Goal: Check status: Check status

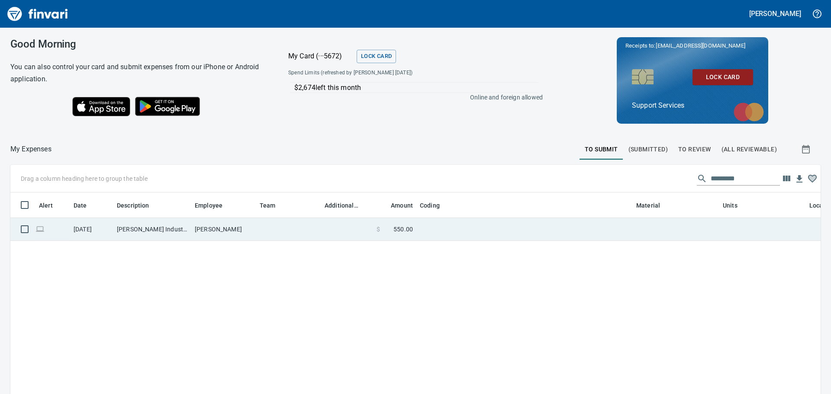
scroll to position [286, 797]
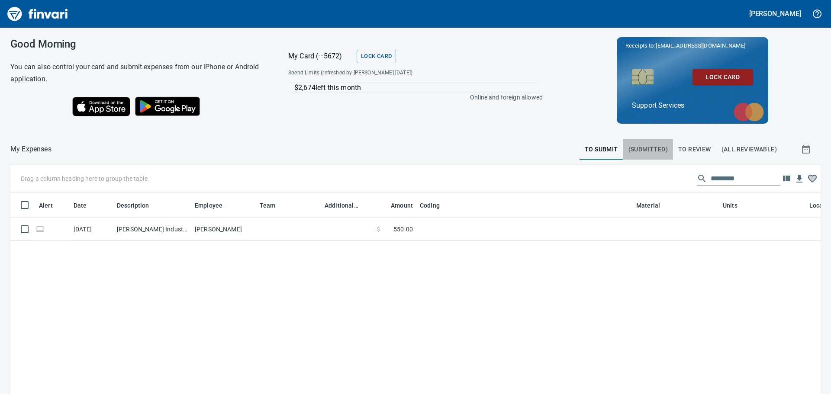
click at [643, 148] on span "(Submitted)" at bounding box center [647, 149] width 39 height 11
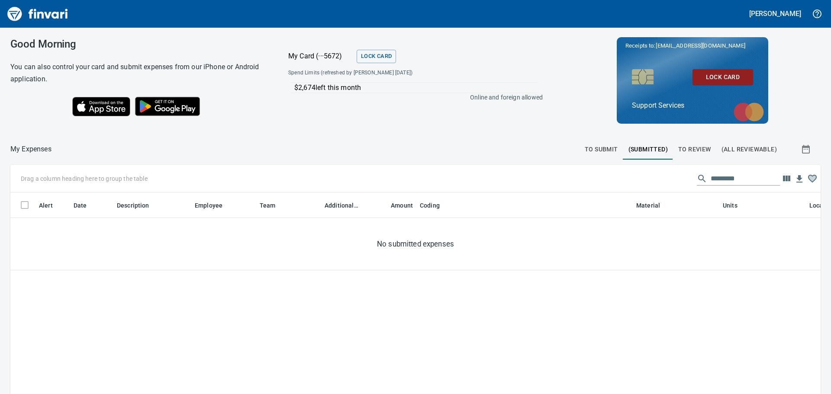
scroll to position [286, 797]
click at [686, 150] on span "To Review" at bounding box center [694, 149] width 33 height 11
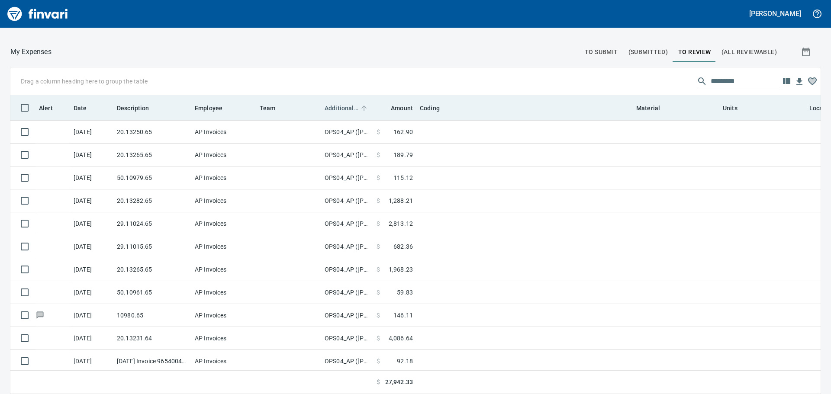
click at [340, 111] on span "Additional Reviewer" at bounding box center [342, 108] width 34 height 10
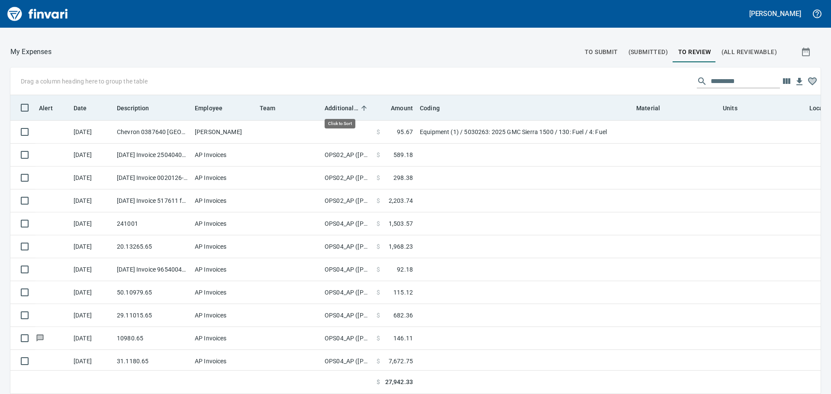
click at [340, 111] on span "Additional Reviewer" at bounding box center [342, 108] width 34 height 10
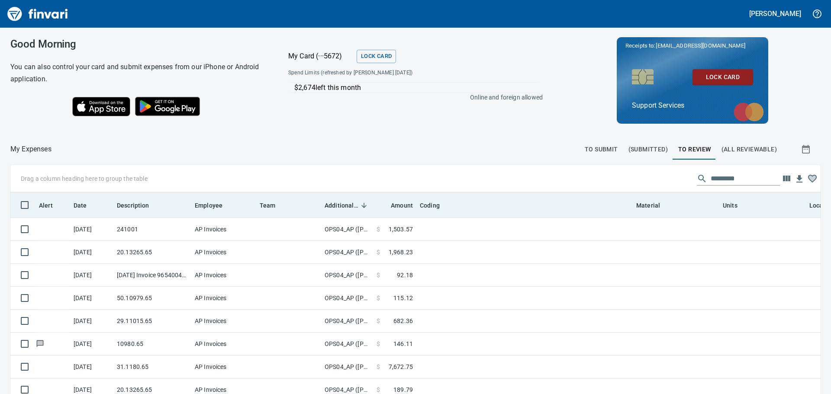
click at [346, 204] on span "Additional Reviewer" at bounding box center [342, 205] width 34 height 10
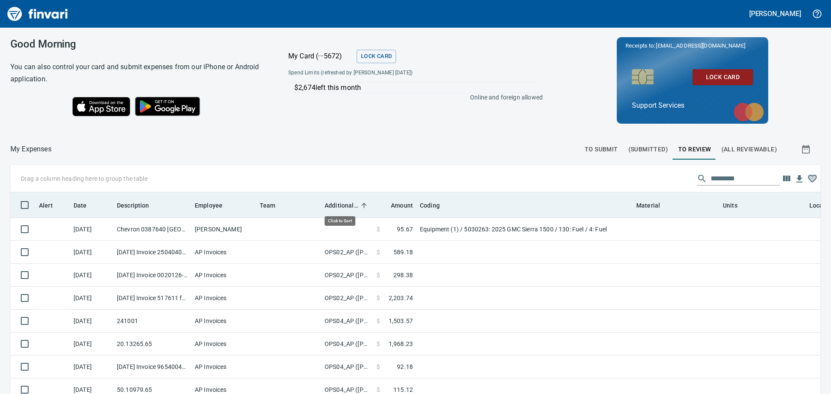
click at [346, 204] on span "Additional Reviewer" at bounding box center [342, 205] width 34 height 10
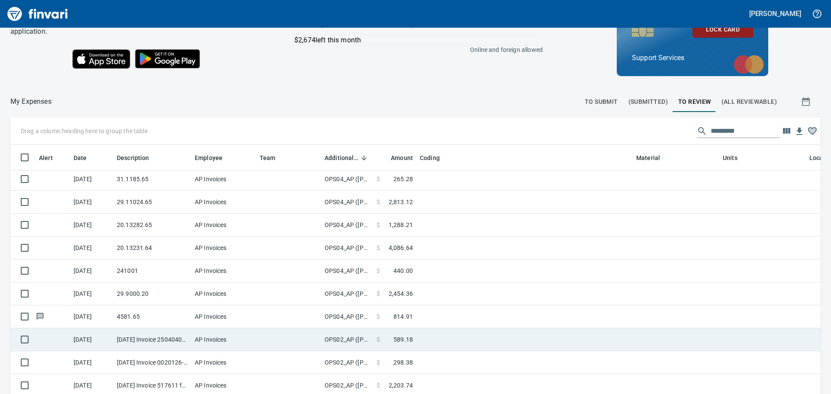
scroll to position [97, 0]
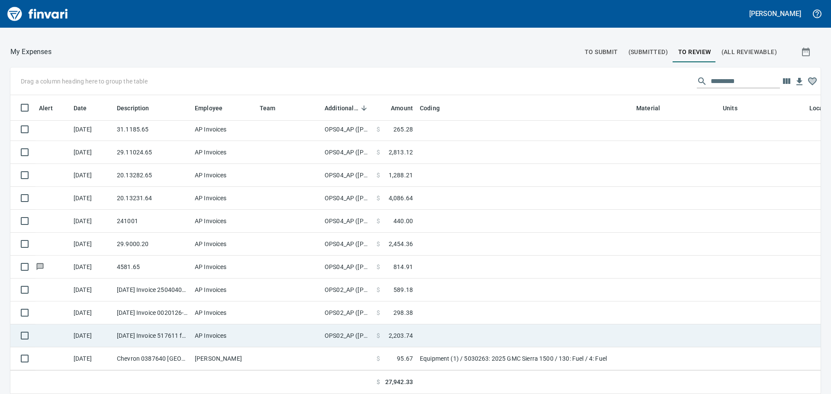
click at [360, 328] on td "OPS02_AP ([PERSON_NAME], [PERSON_NAME], [PERSON_NAME], [PERSON_NAME])" at bounding box center [347, 336] width 52 height 23
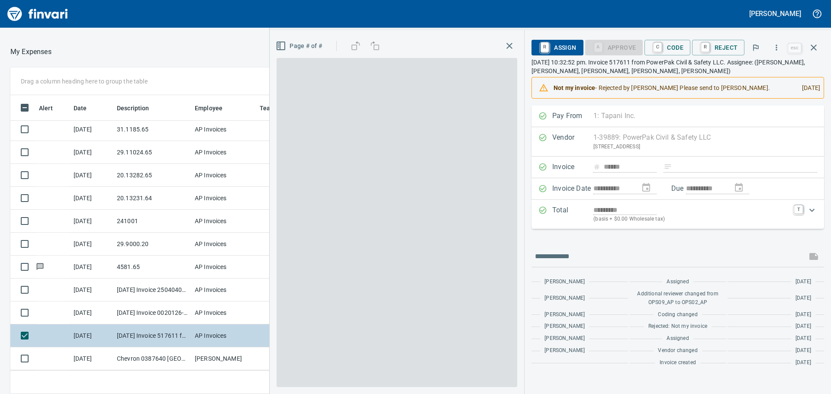
scroll to position [286, 574]
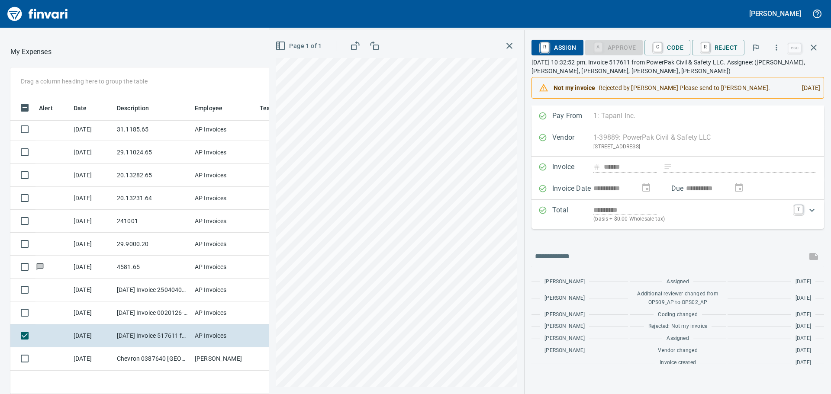
click at [512, 53] on button "button" at bounding box center [509, 46] width 16 height 16
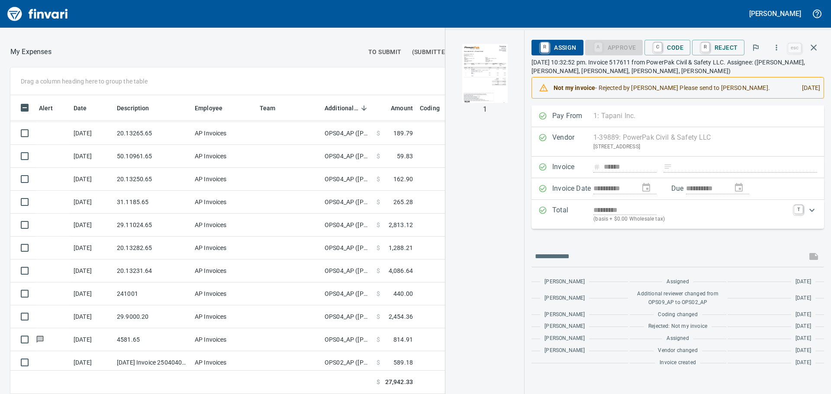
scroll to position [151, 0]
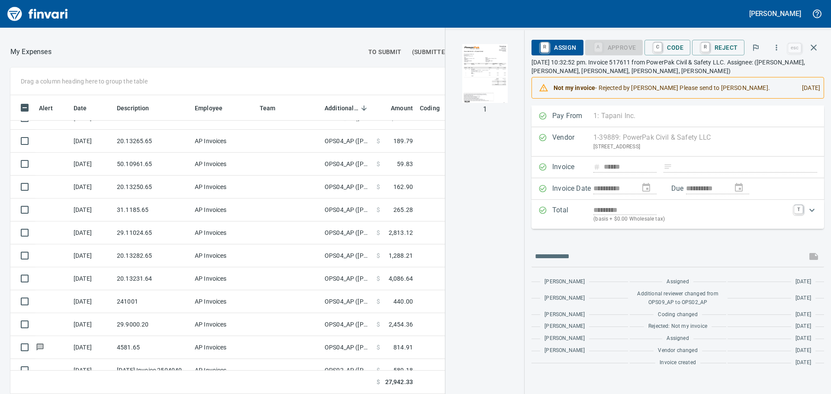
click at [408, 332] on td "$ 2,454.36" at bounding box center [394, 324] width 43 height 23
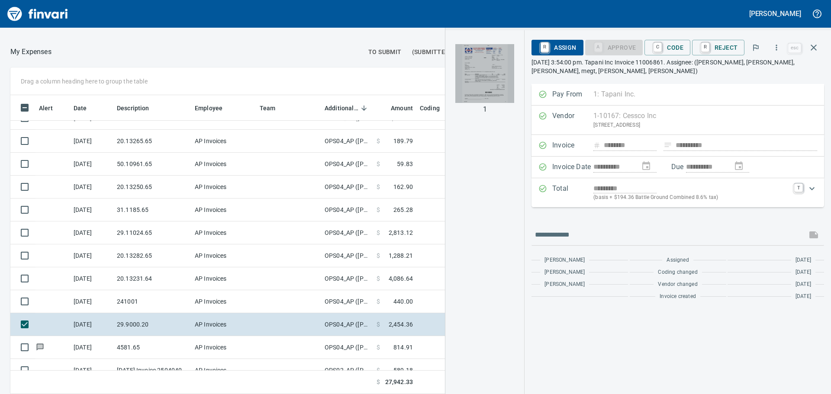
click at [494, 64] on img "button" at bounding box center [484, 73] width 59 height 59
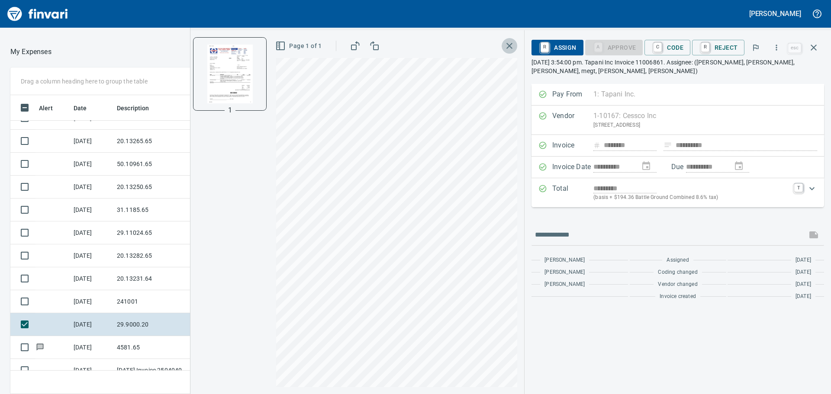
click at [514, 48] on icon "button" at bounding box center [509, 46] width 10 height 10
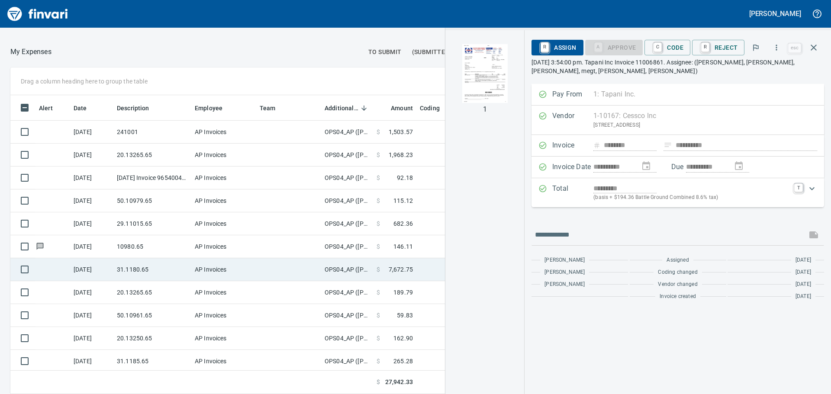
click at [389, 265] on span at bounding box center [384, 269] width 9 height 9
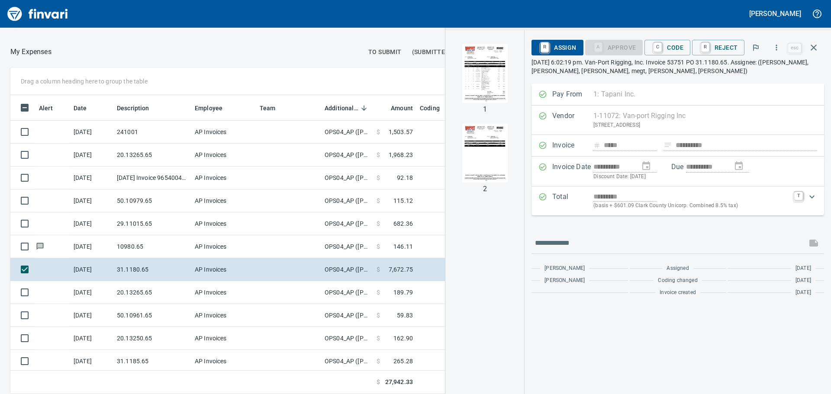
click at [501, 83] on img "button" at bounding box center [484, 73] width 59 height 59
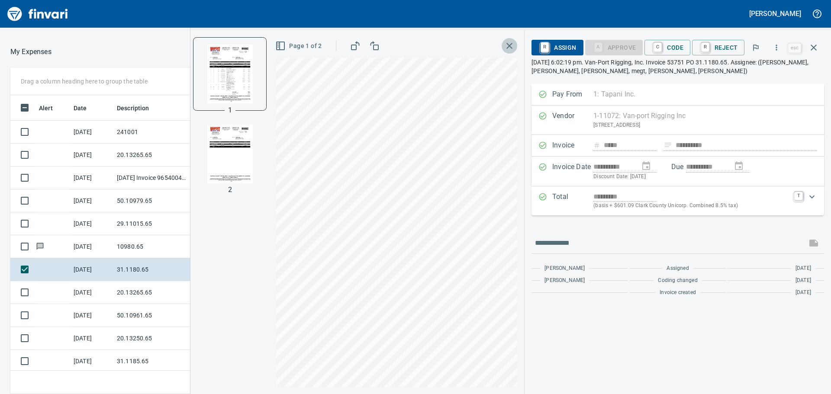
click at [514, 46] on icon "button" at bounding box center [509, 46] width 10 height 10
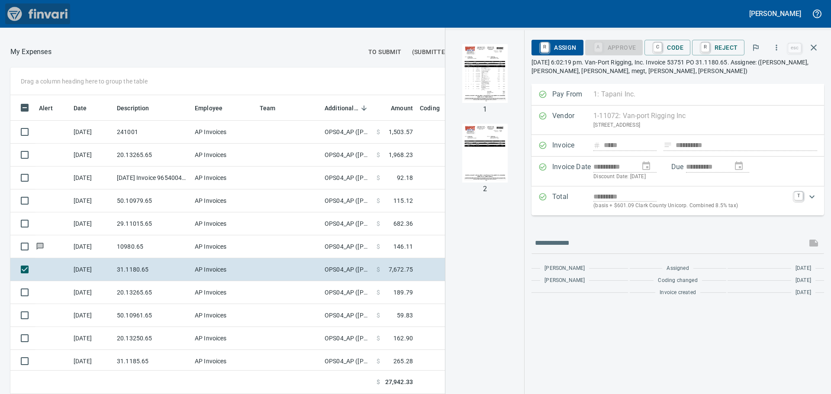
click at [16, 12] on img "Finvari" at bounding box center [37, 13] width 65 height 21
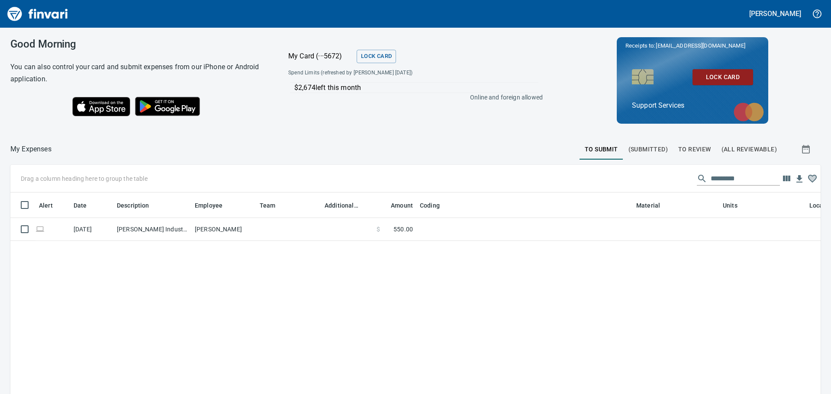
scroll to position [286, 797]
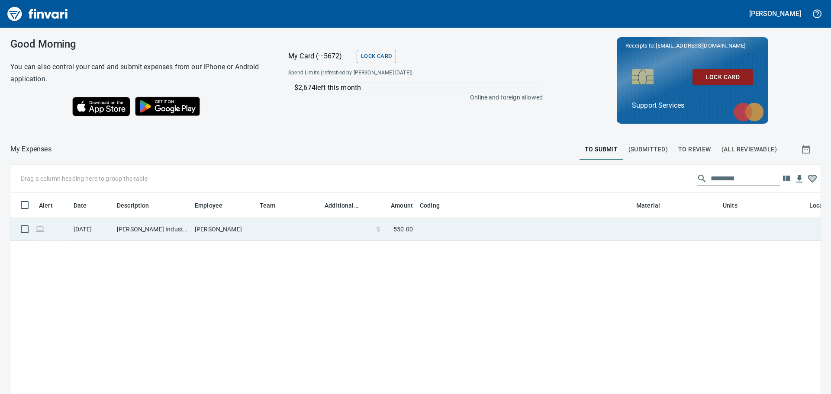
click at [411, 238] on td "$ 550.00" at bounding box center [394, 229] width 43 height 23
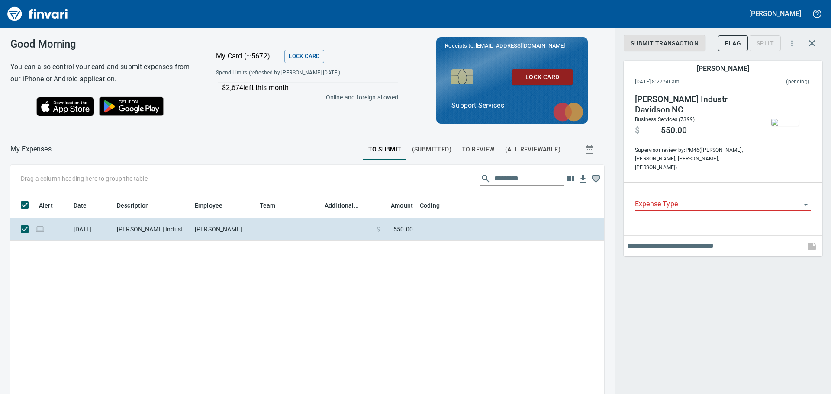
scroll to position [286, 581]
click at [722, 199] on input "Expense Type" at bounding box center [718, 205] width 166 height 12
click at [605, 257] on div "Drag a column heading here to group the table Alert Date Description Employee T…" at bounding box center [415, 328] width 831 height 327
click at [813, 42] on icon "button" at bounding box center [812, 43] width 10 height 10
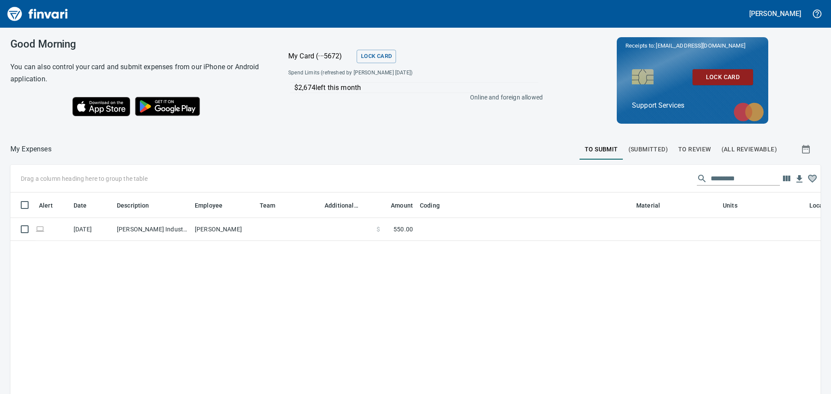
click at [651, 151] on span "(Submitted)" at bounding box center [647, 149] width 39 height 11
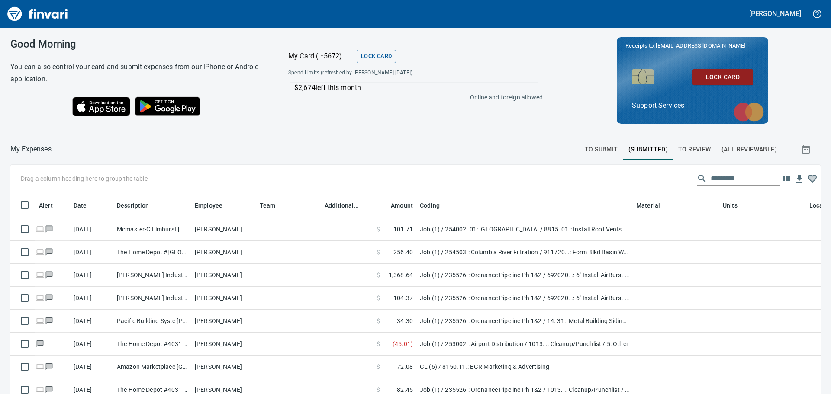
click at [698, 150] on span "To Review" at bounding box center [694, 149] width 33 height 11
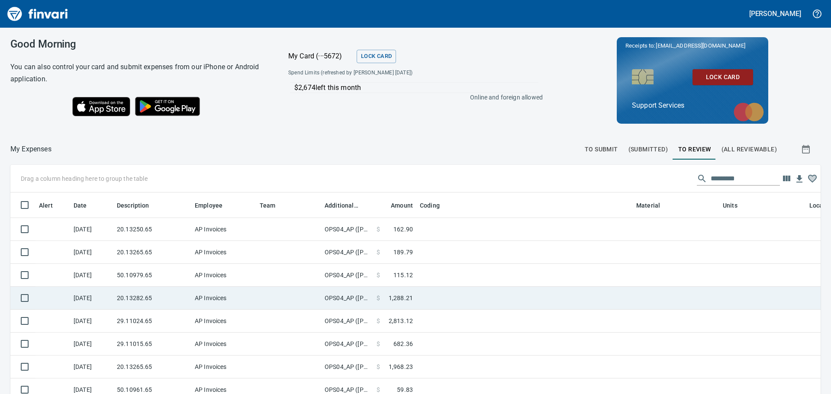
click at [511, 301] on td at bounding box center [524, 298] width 216 height 23
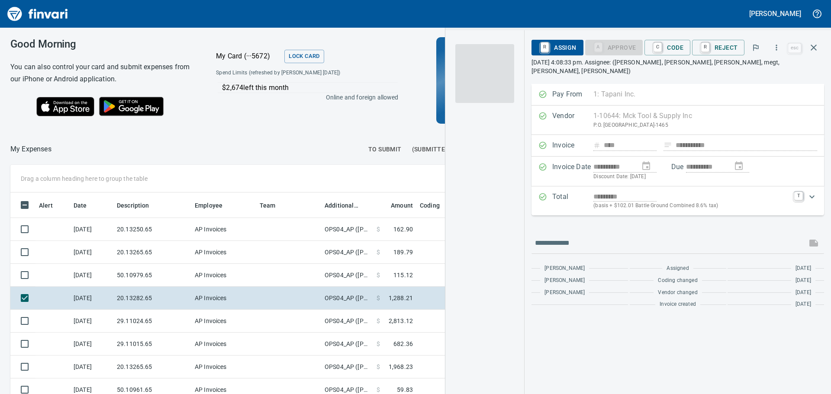
scroll to position [286, 574]
click at [490, 73] on img "button" at bounding box center [484, 73] width 59 height 59
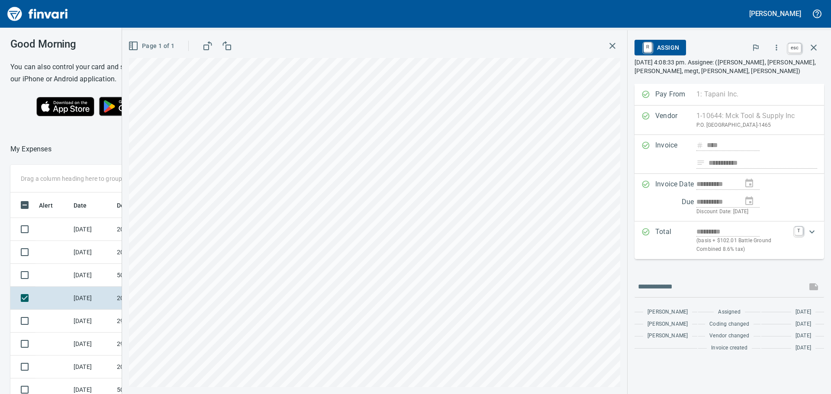
click at [813, 48] on icon "button" at bounding box center [813, 48] width 6 height 6
